Goal: Information Seeking & Learning: Compare options

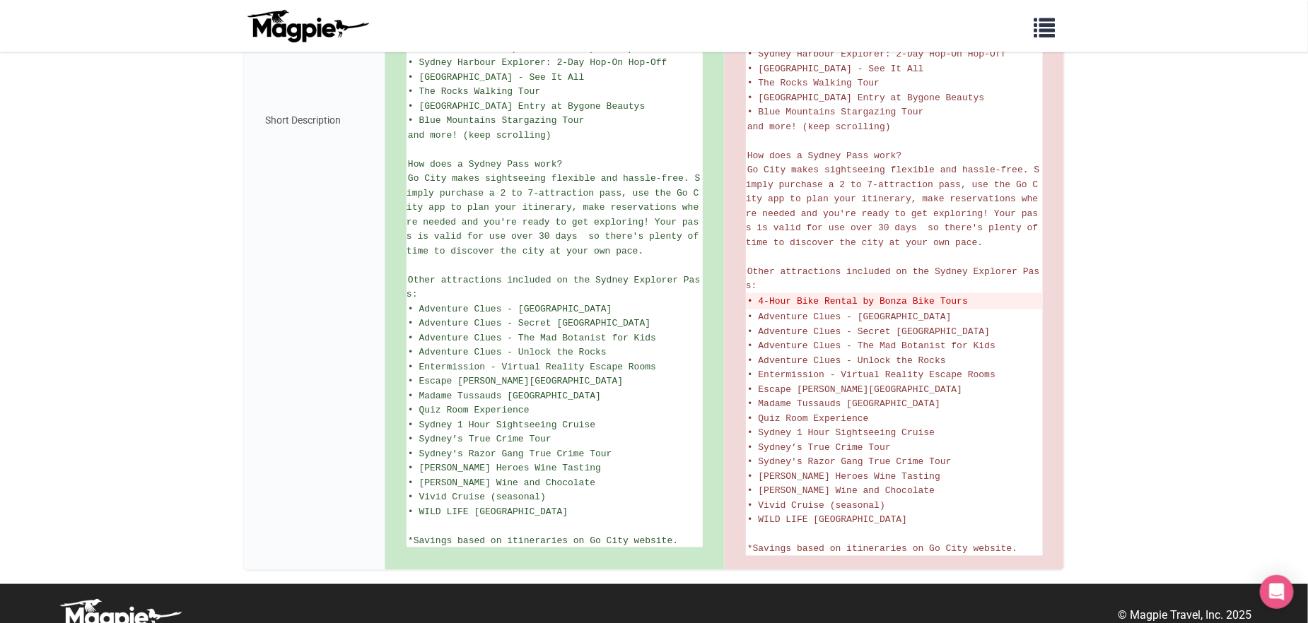
scroll to position [688, 0]
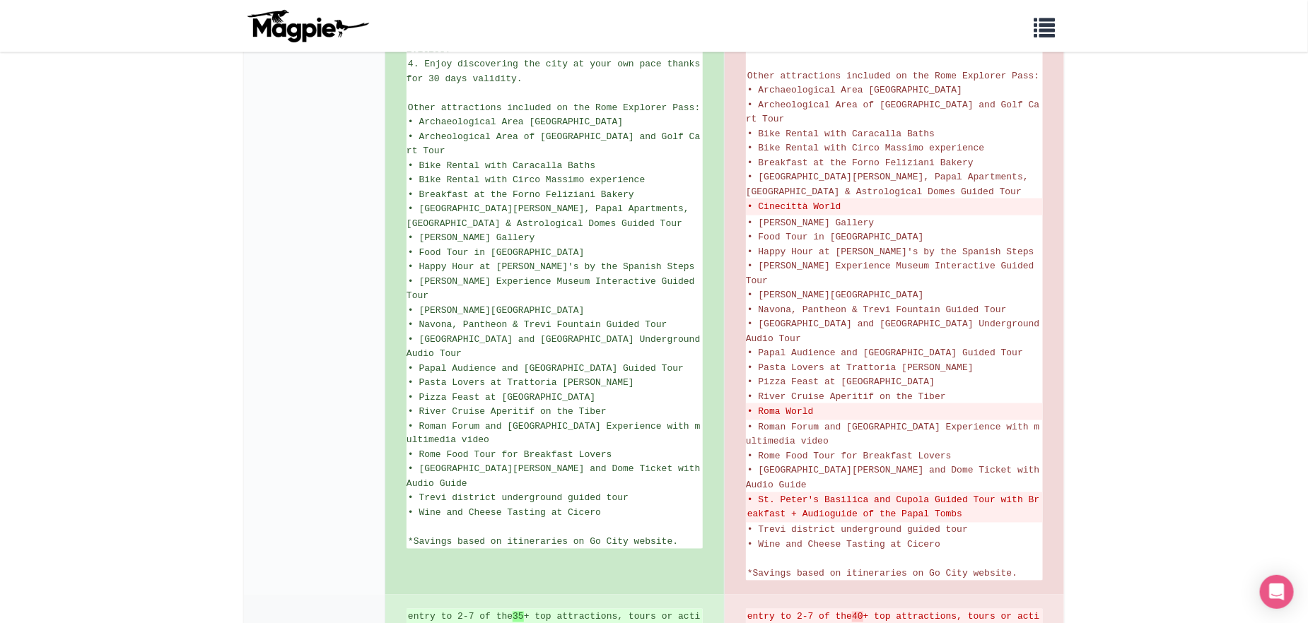
scroll to position [919, 0]
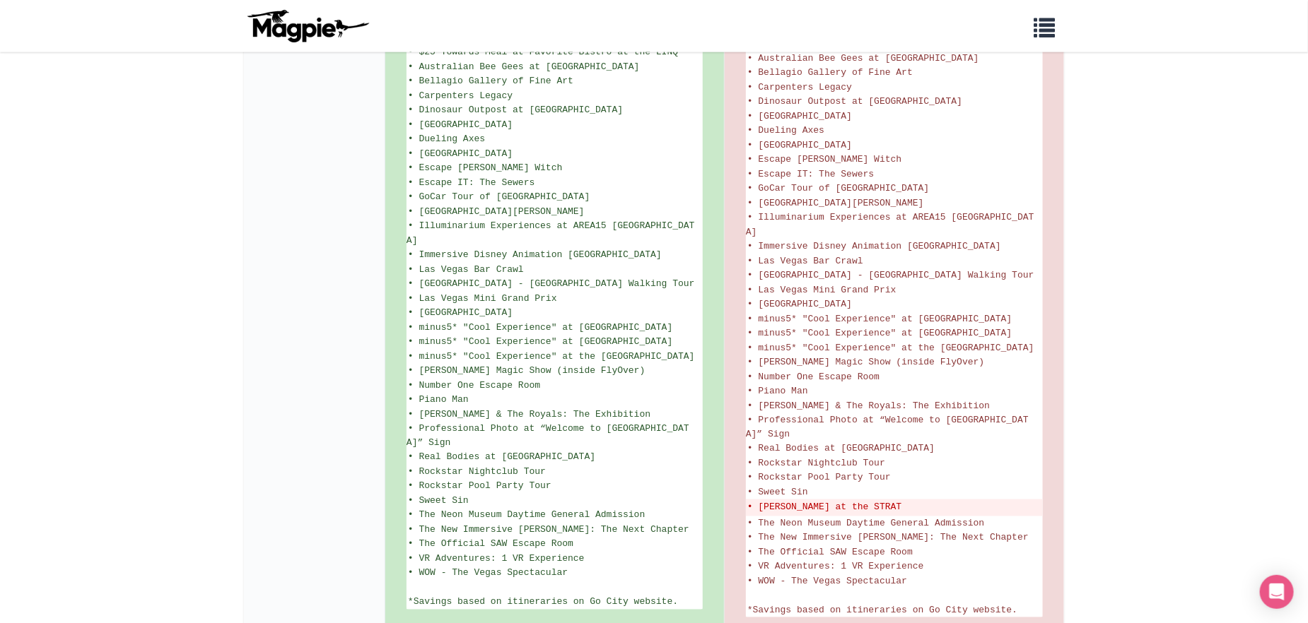
scroll to position [920, 0]
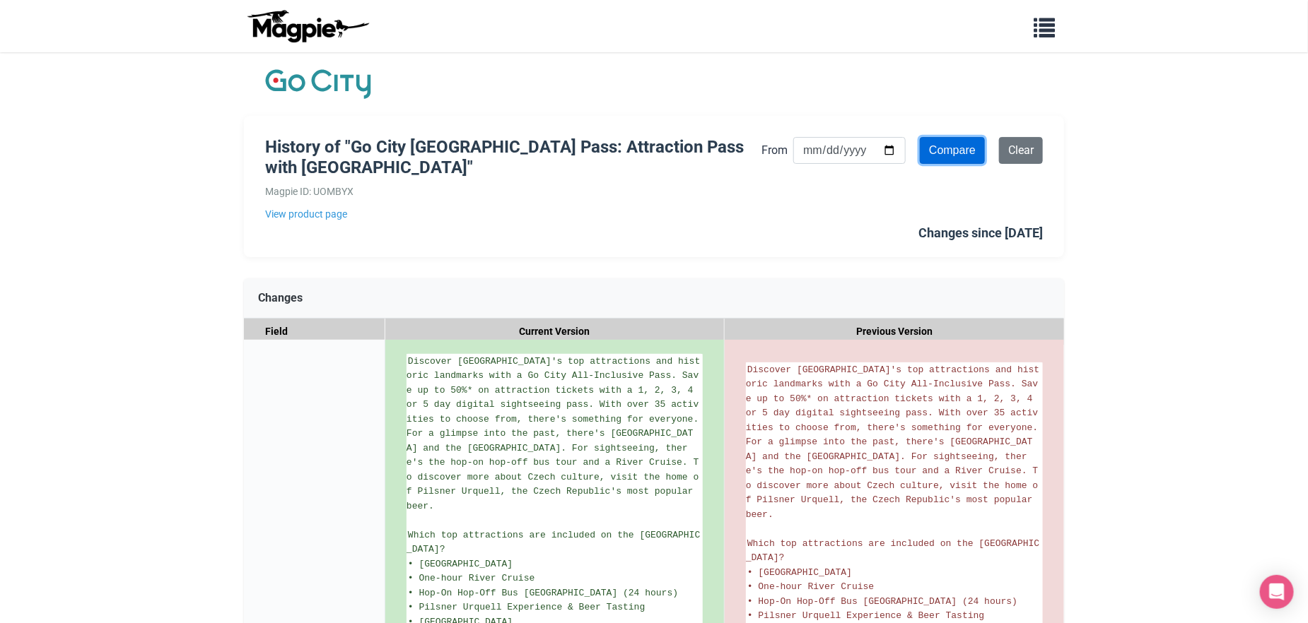
click at [946, 150] on input "Compare" at bounding box center [952, 150] width 65 height 27
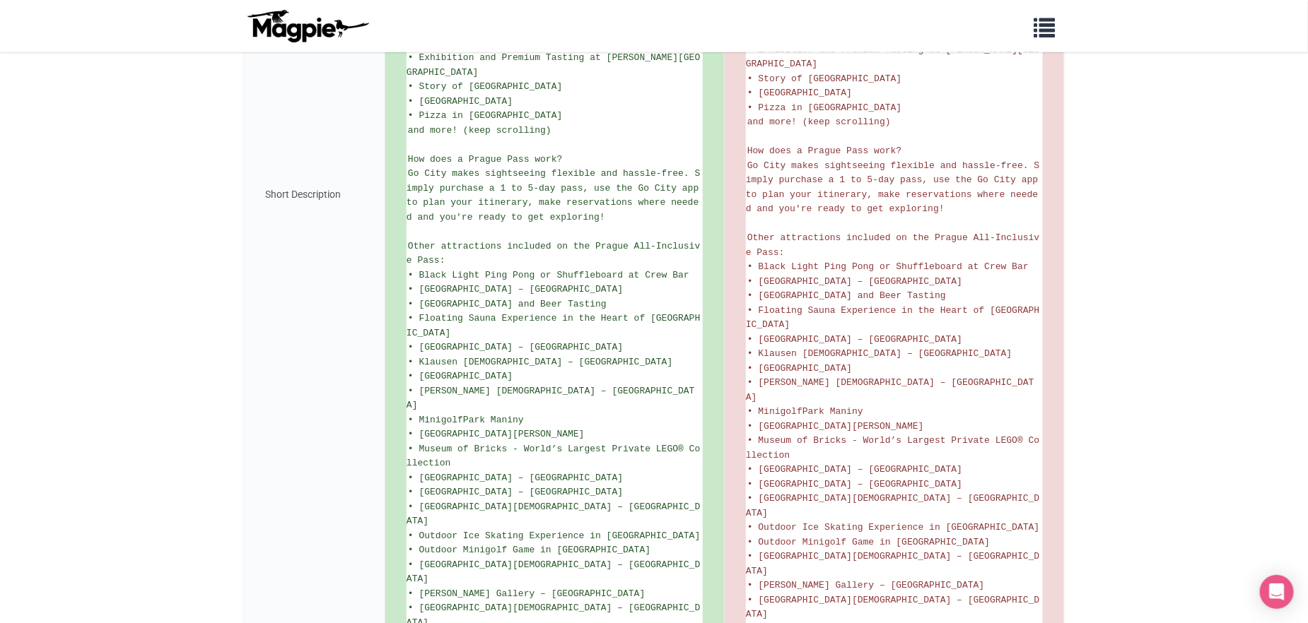
scroll to position [707, 0]
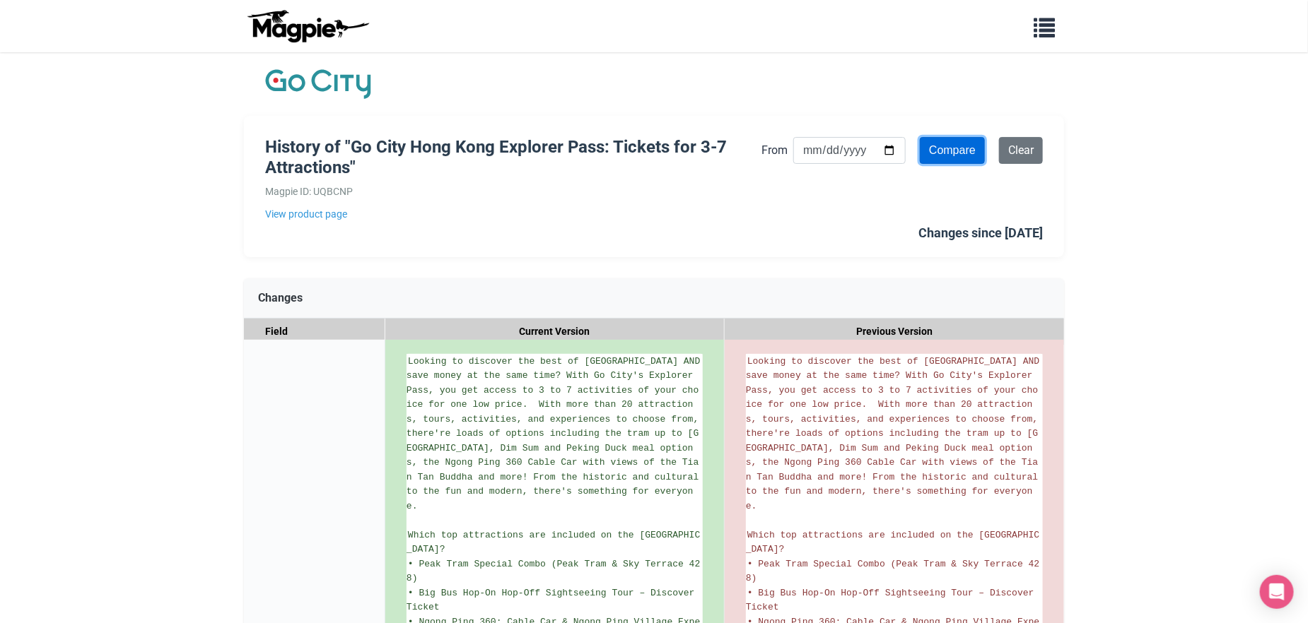
click at [964, 153] on input "Compare" at bounding box center [952, 150] width 65 height 27
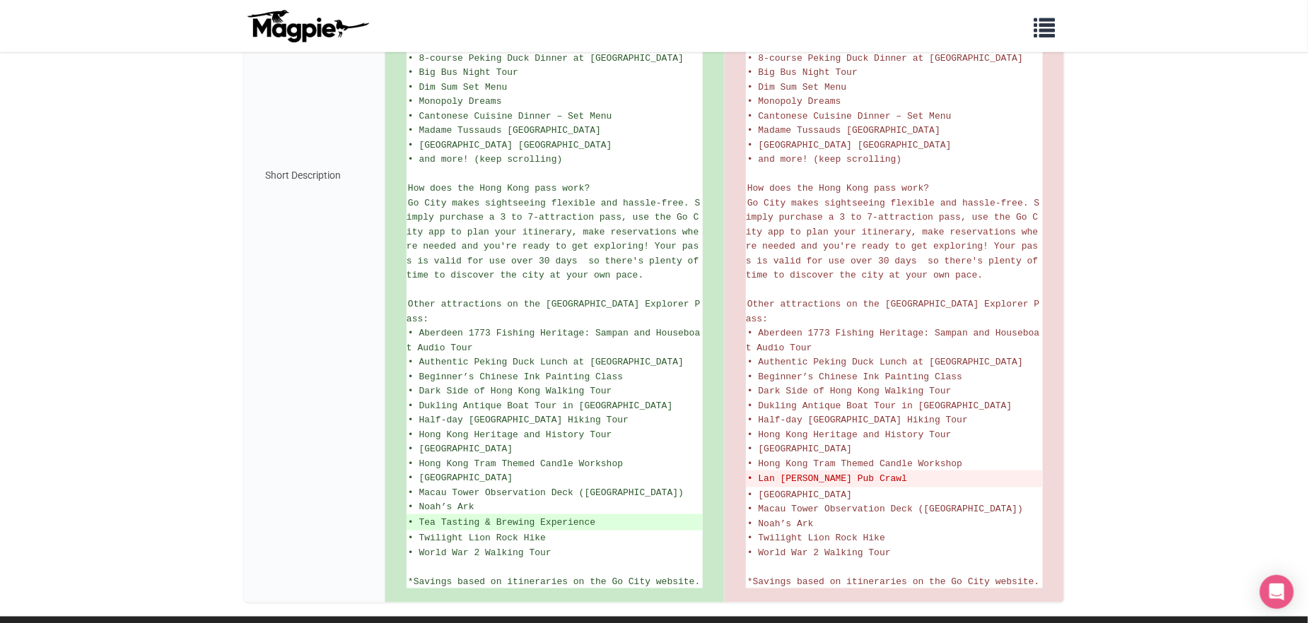
scroll to position [616, 0]
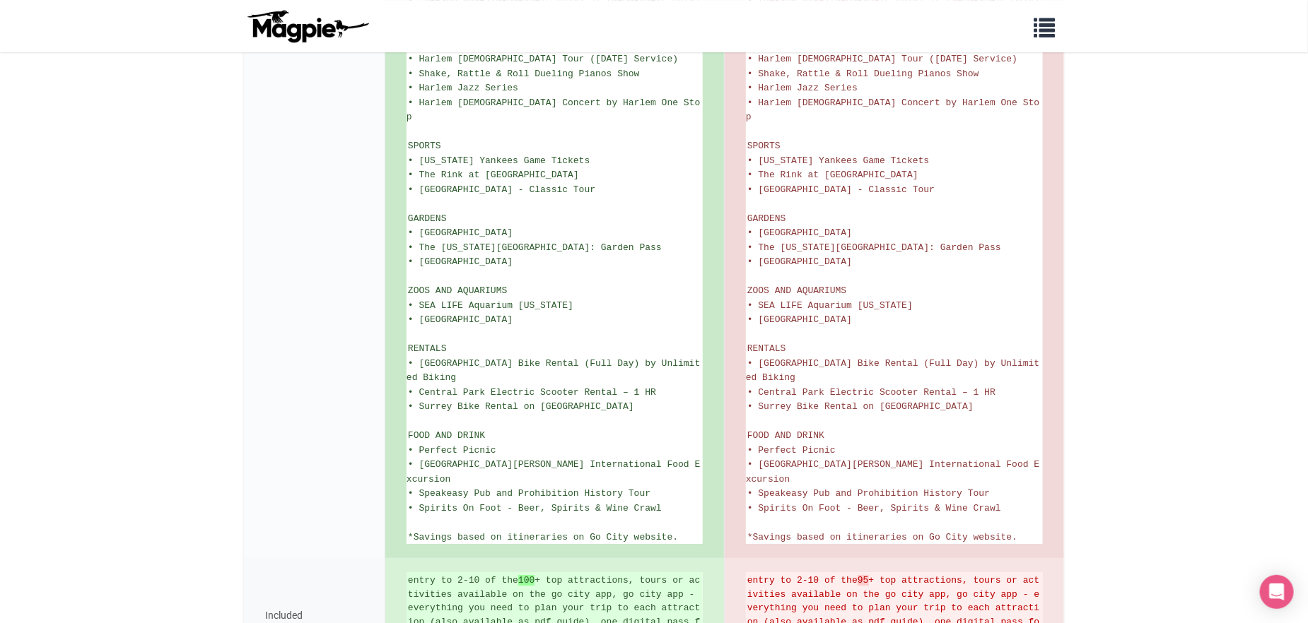
scroll to position [2344, 0]
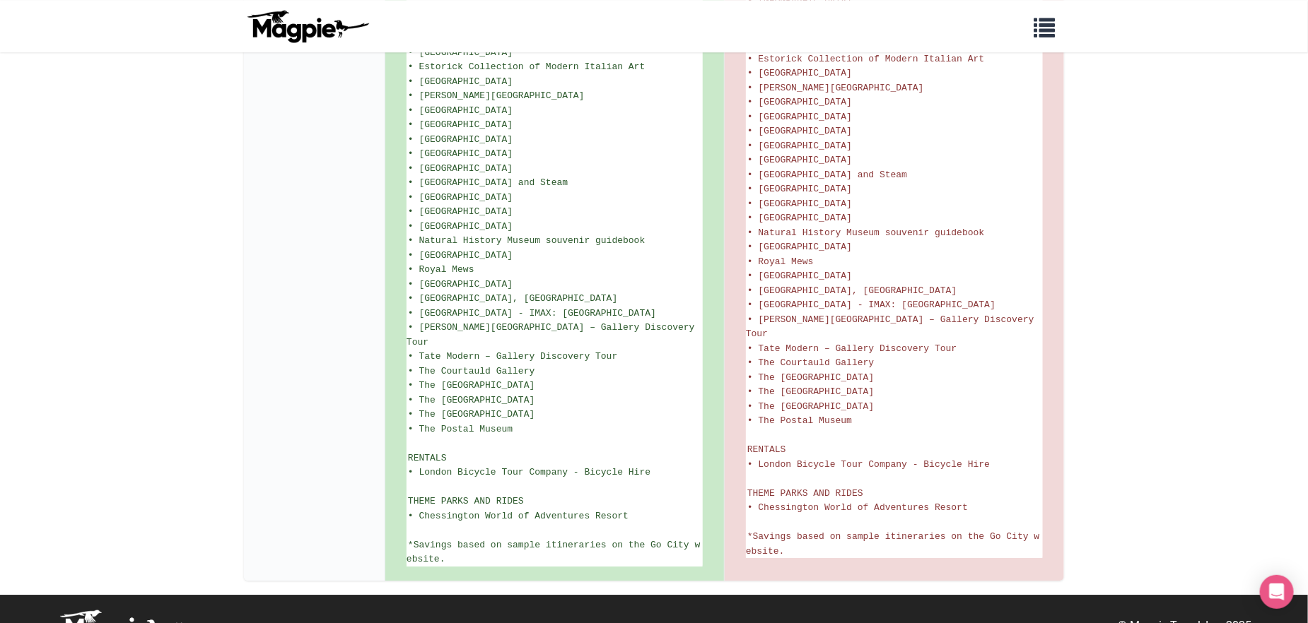
scroll to position [1918, 0]
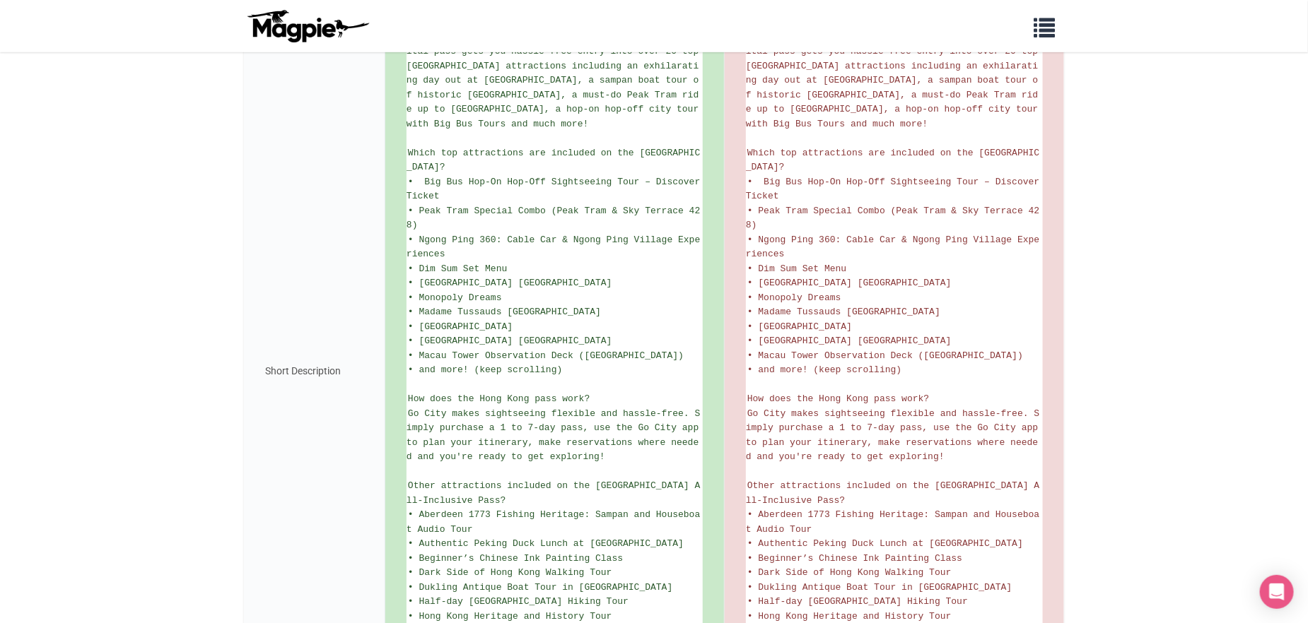
scroll to position [558, 0]
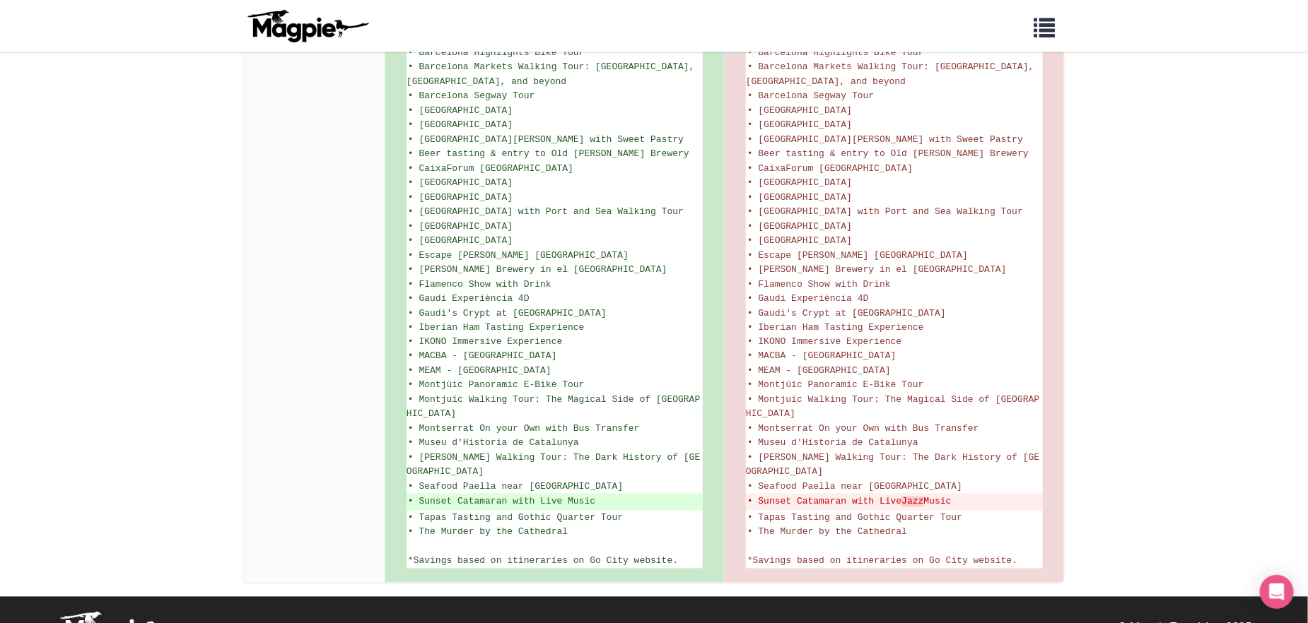
scroll to position [1007, 0]
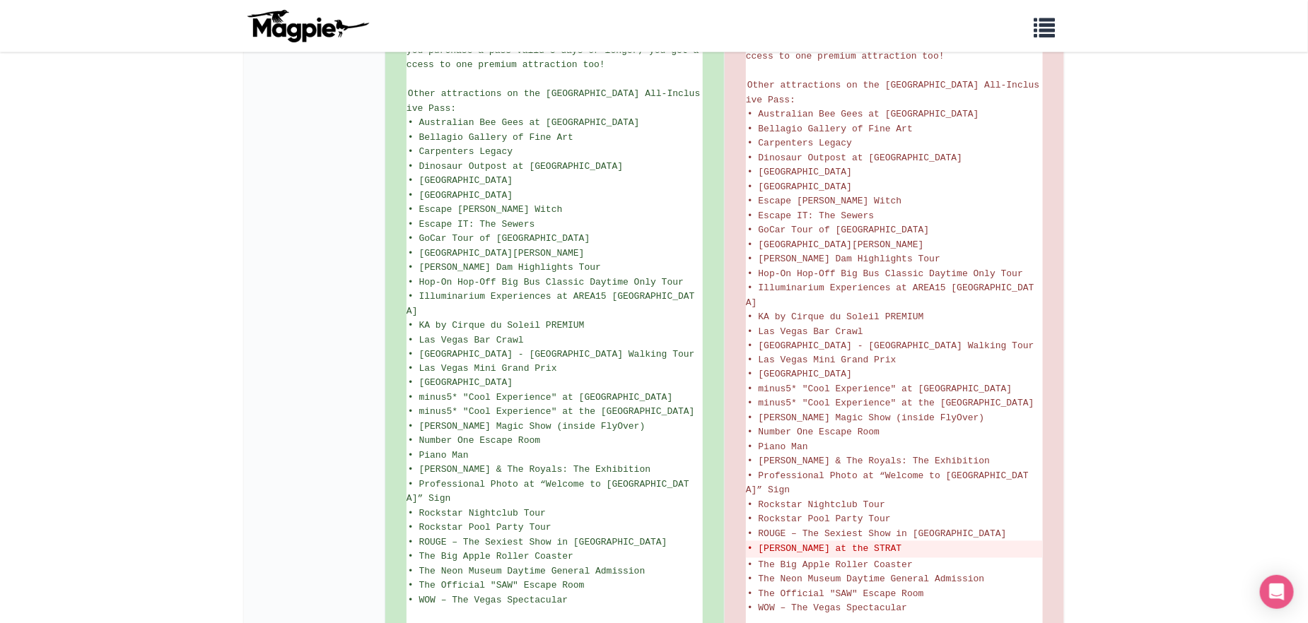
scroll to position [1036, 0]
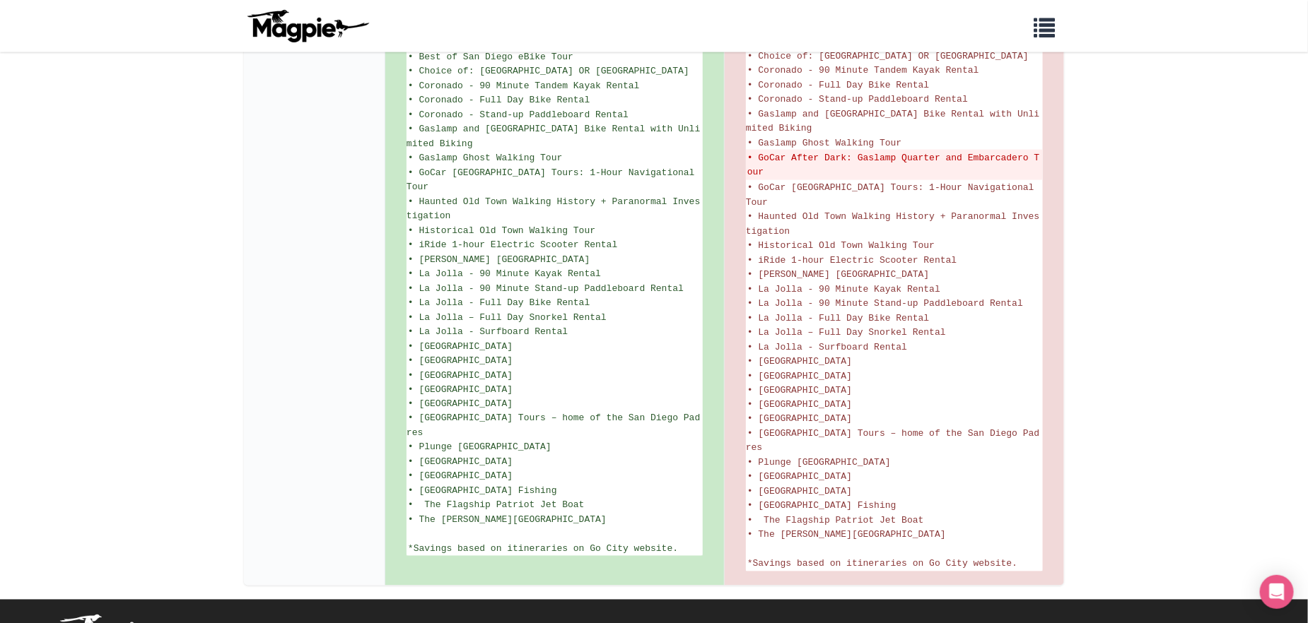
scroll to position [963, 0]
